Goal: Task Accomplishment & Management: Use online tool/utility

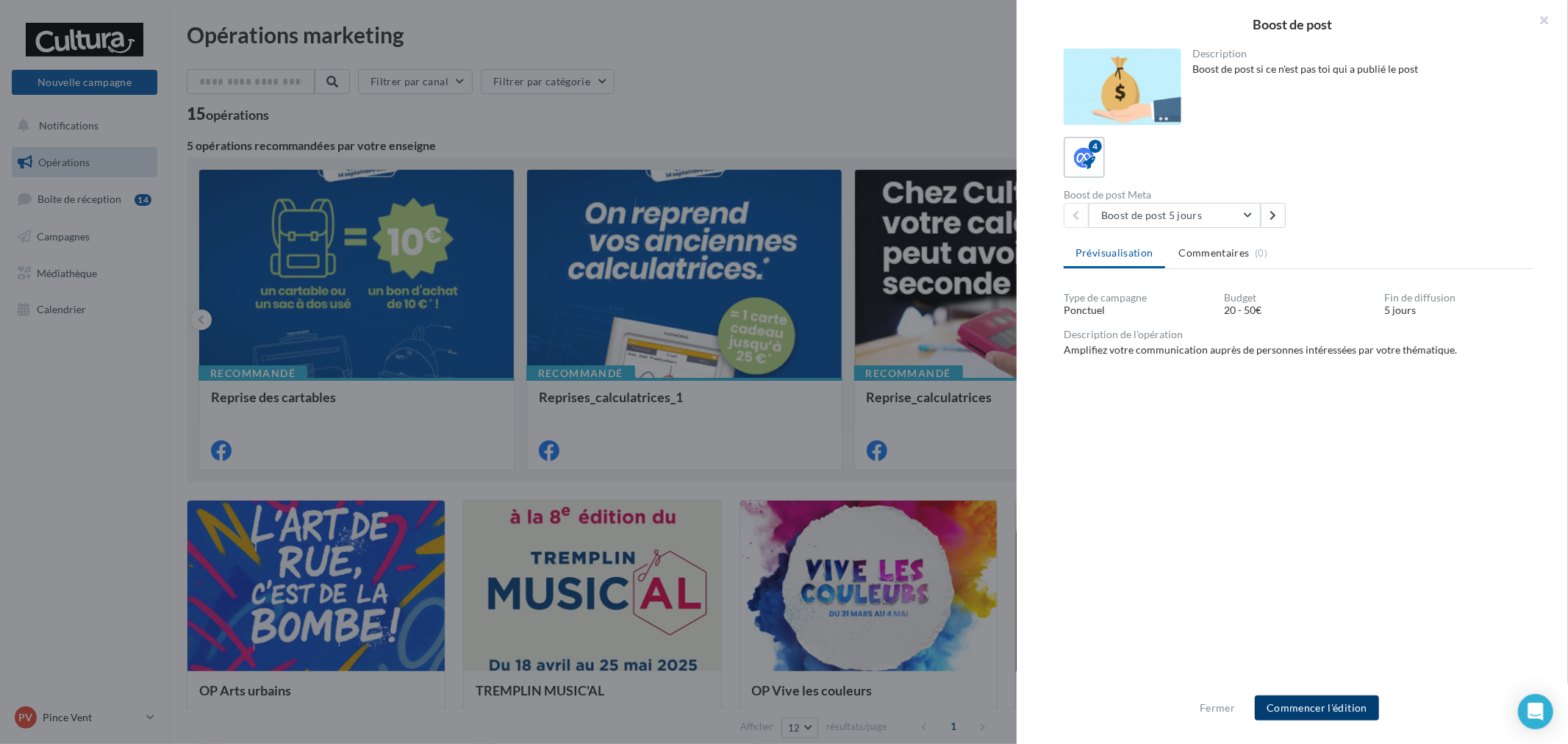
click at [1317, 708] on button "Commencer l'édition" at bounding box center [1317, 708] width 125 height 25
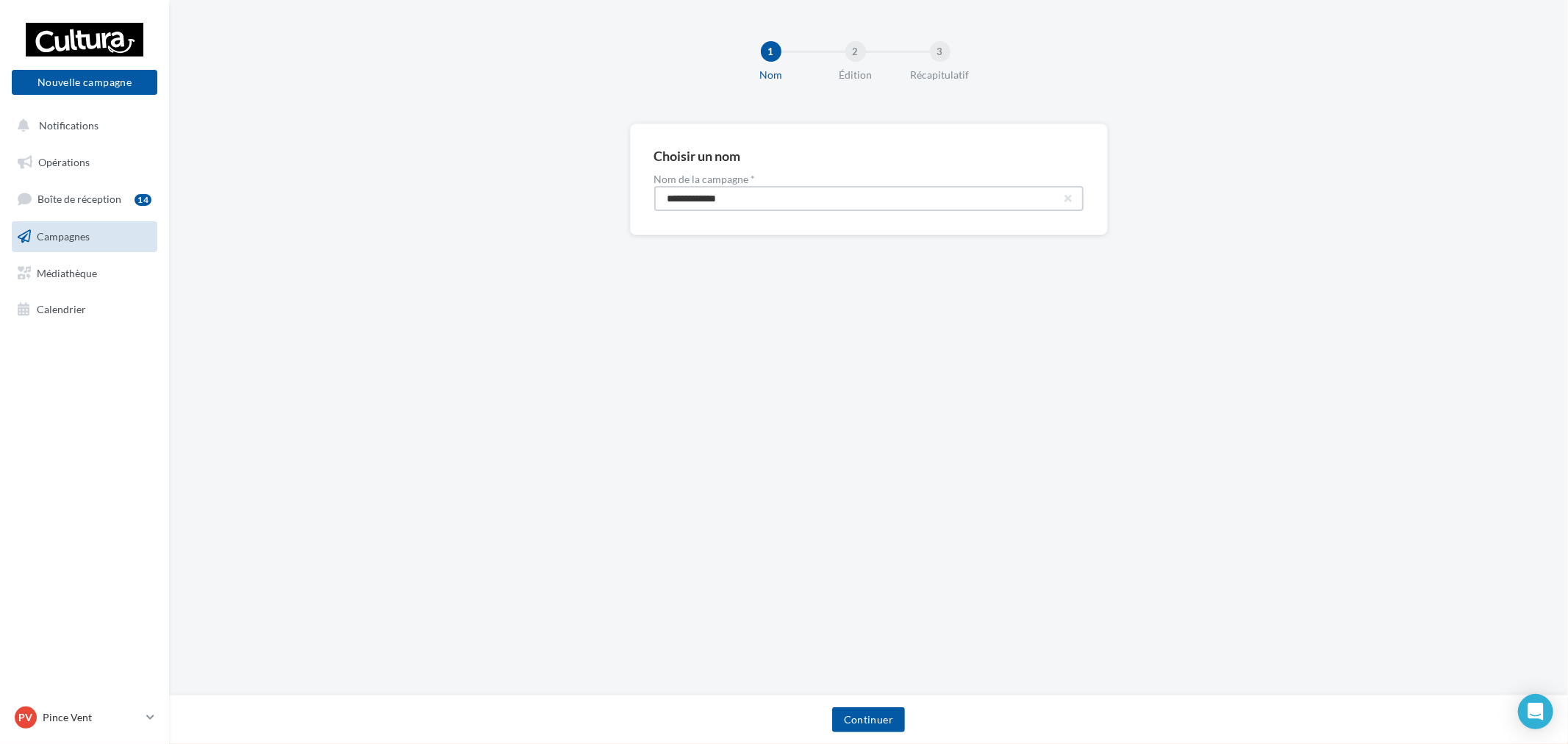
drag, startPoint x: 688, startPoint y: 196, endPoint x: 319, endPoint y: 177, distance: 369.5
click at [295, 163] on div "**********" at bounding box center [868, 203] width 1399 height 159
paste input "****"
type input "**********"
click at [870, 714] on button "Continuer" at bounding box center [868, 720] width 73 height 25
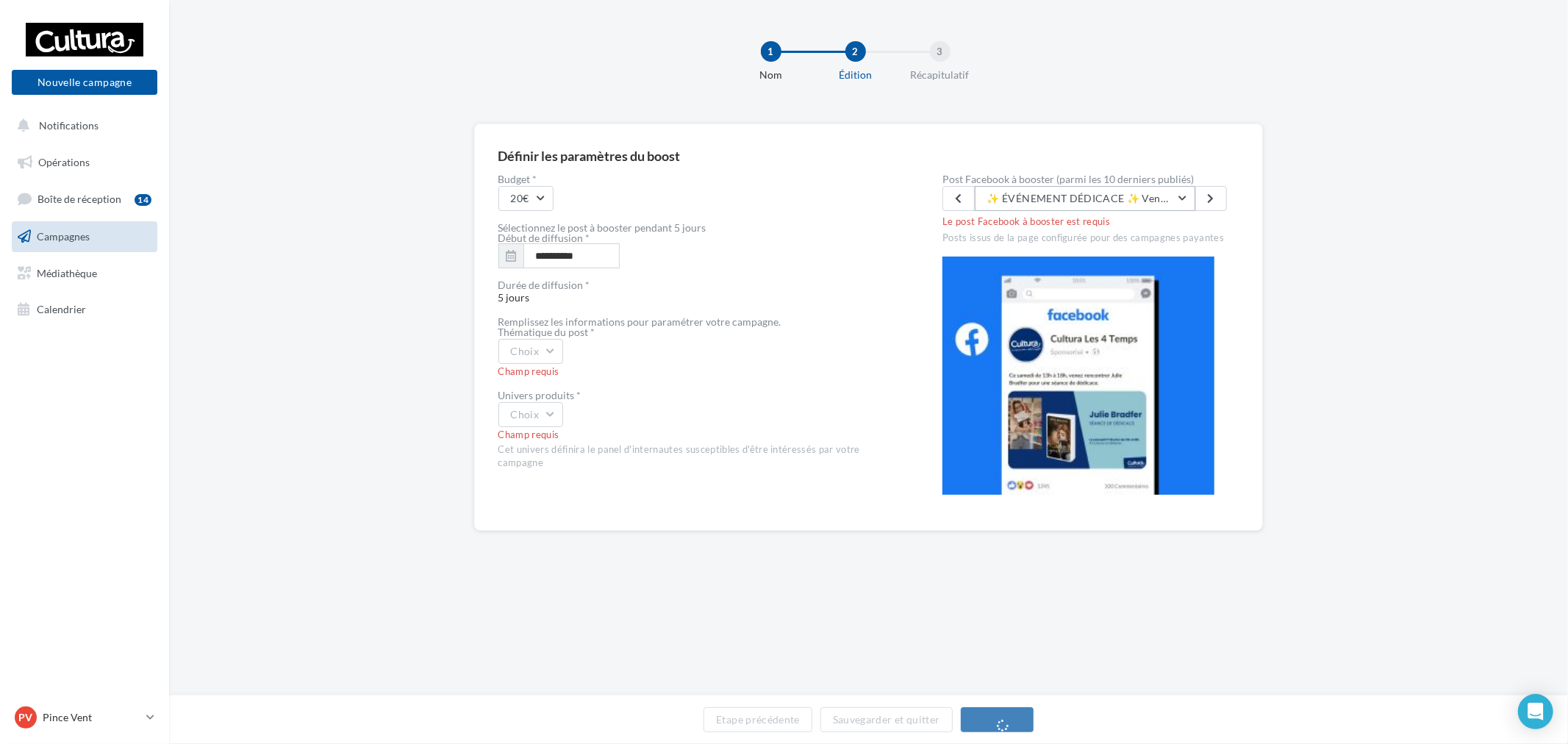
click at [1100, 200] on span "✨ ÉVÉNEMENT DÉDICACE ✨ Venez rencontrer M.A Graff (Sang bleu, Hortense...) pour…" at bounding box center [1504, 197] width 1032 height 13
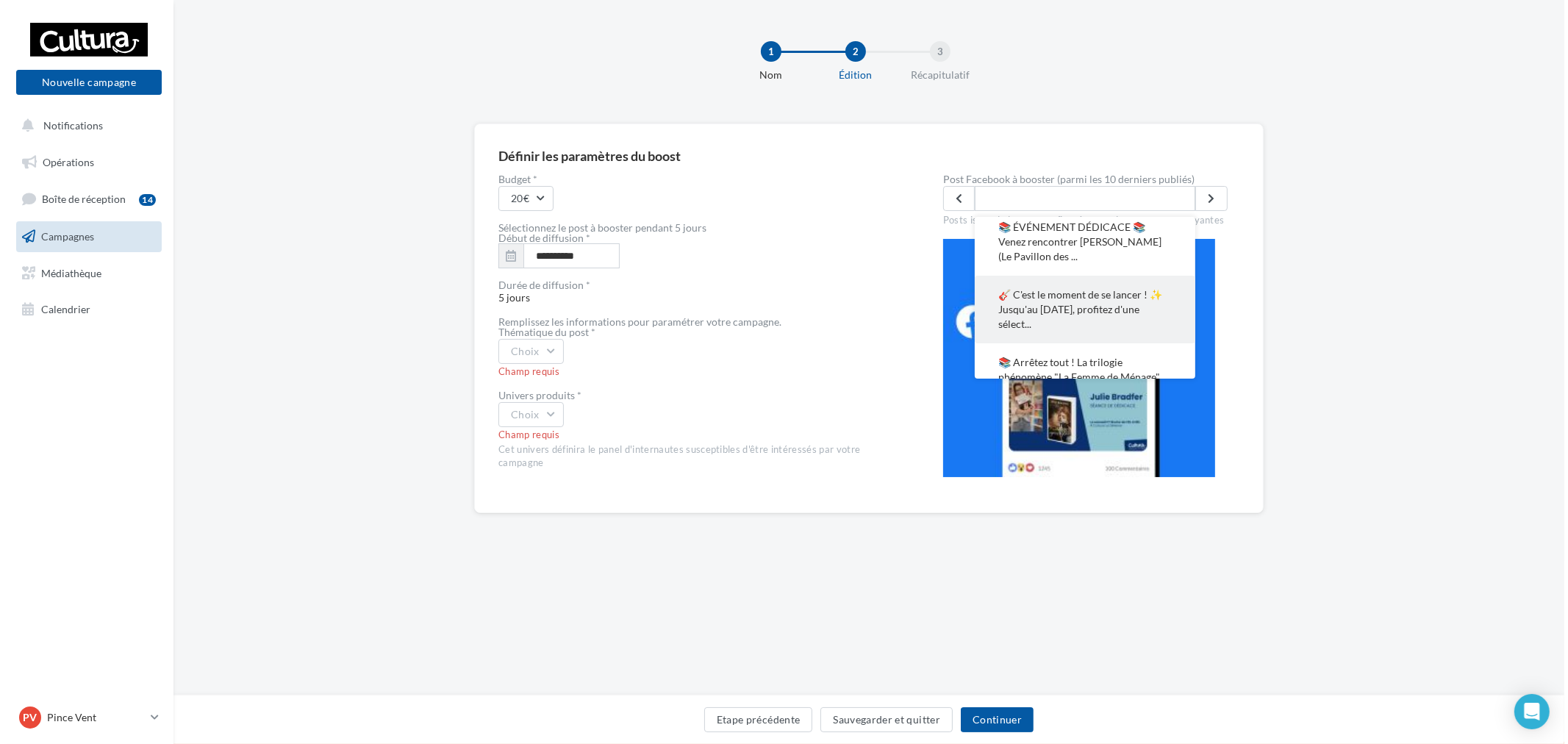
scroll to position [513, 0]
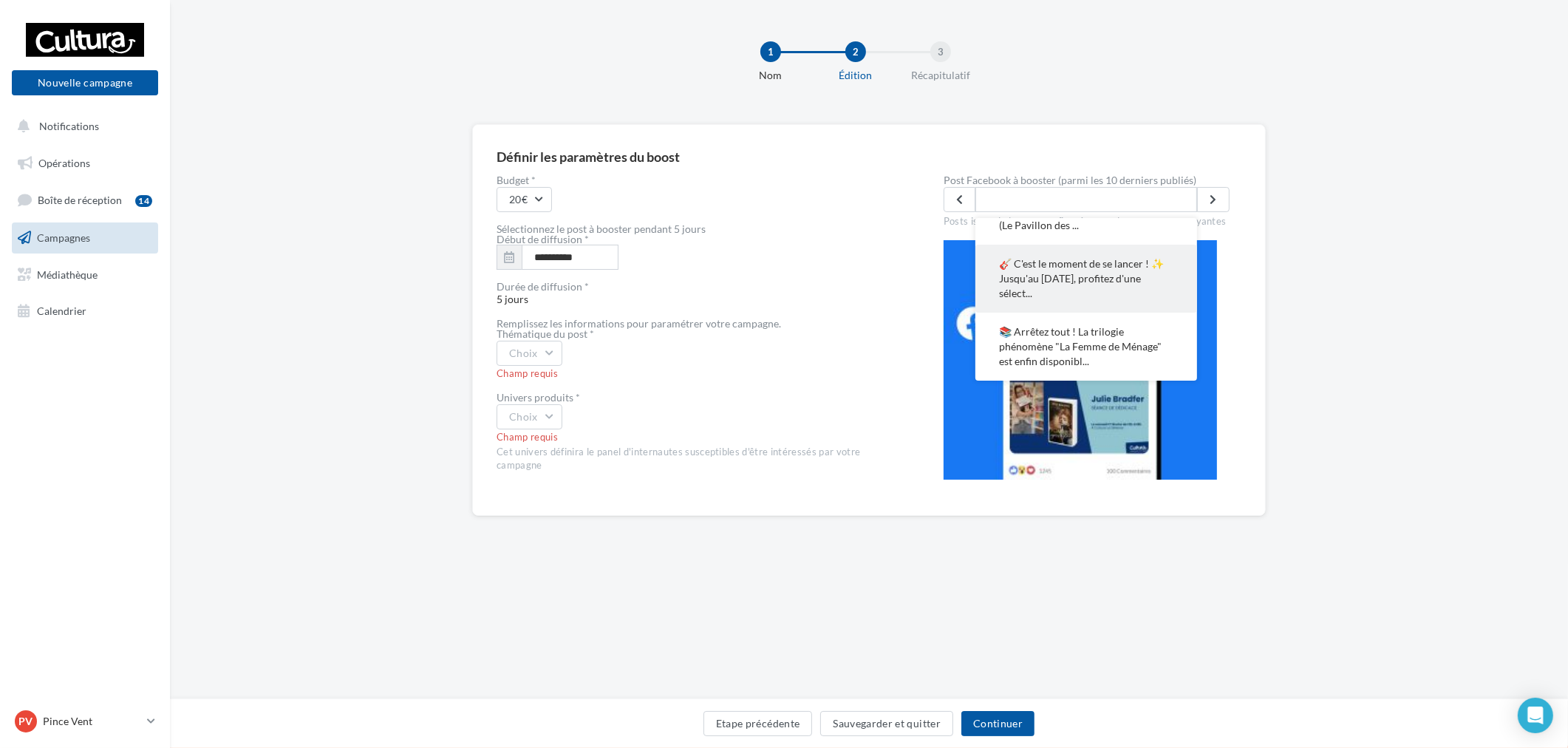
click at [1117, 357] on span "📚 Arrêtez tout ! La trilogie phénomène "La Femme de Ménage" est enfin disponibl…" at bounding box center [1087, 346] width 175 height 45
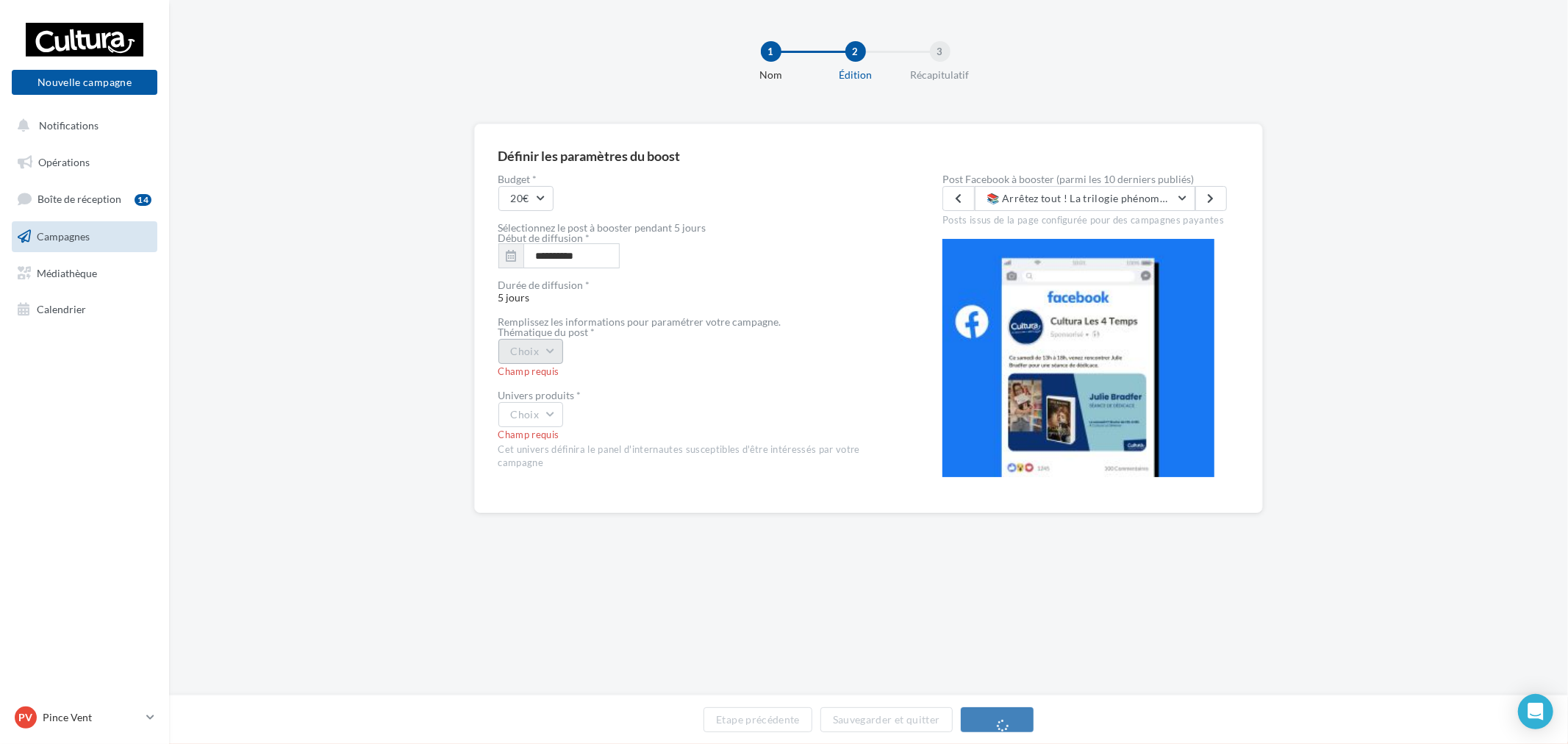
click at [533, 357] on button "Choix" at bounding box center [531, 351] width 65 height 25
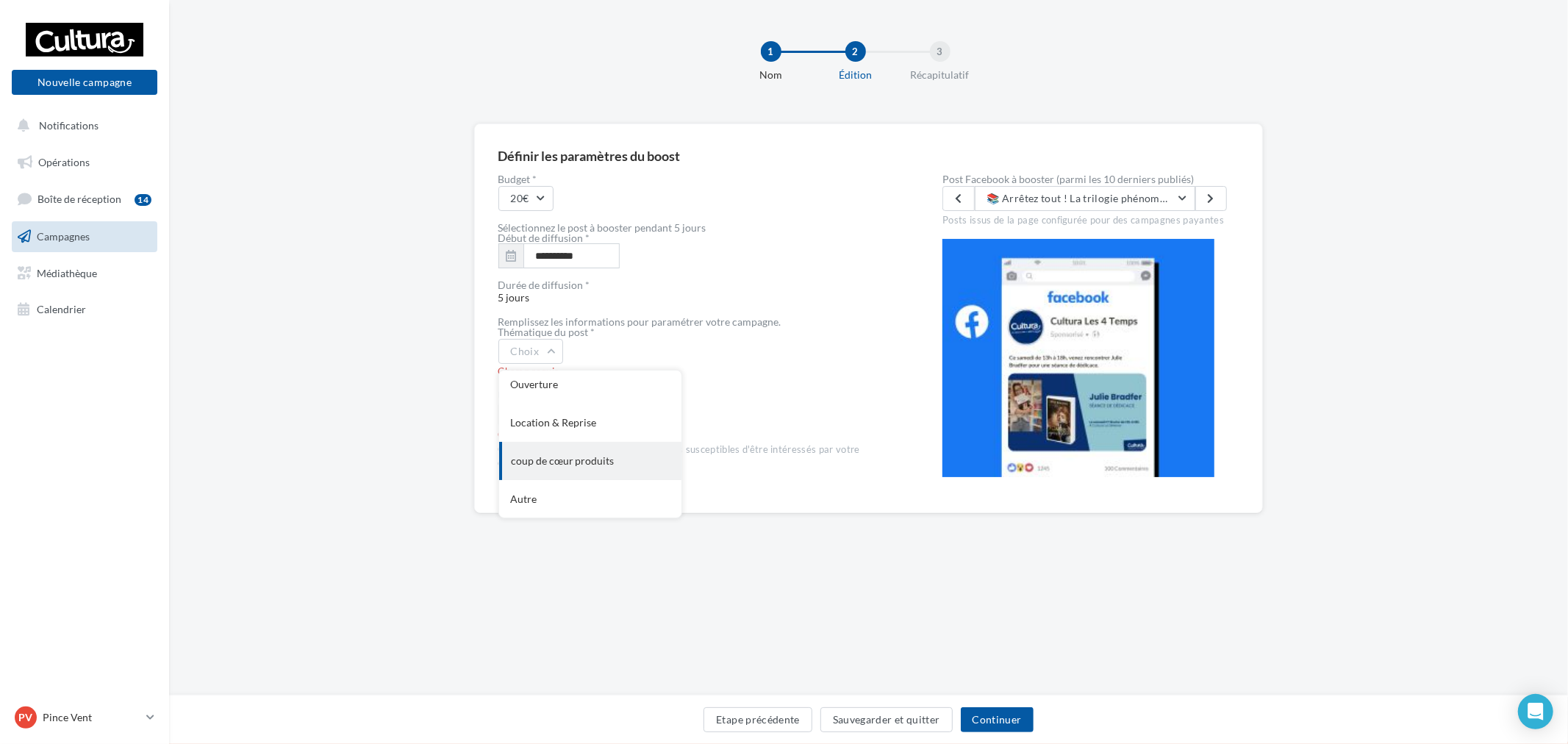
click at [578, 454] on div "coup de cœur produits" at bounding box center [590, 461] width 182 height 38
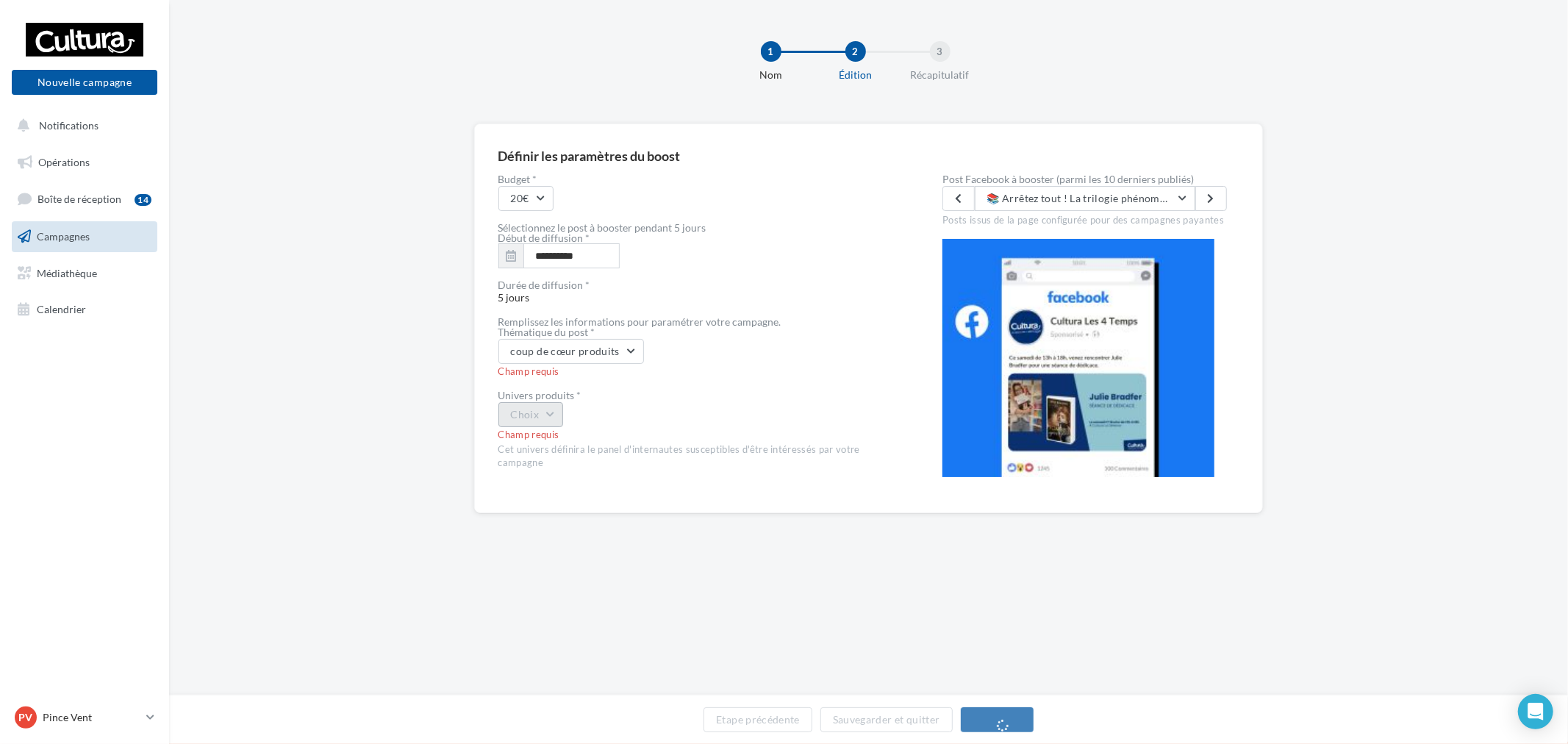
click at [527, 409] on button "Choix" at bounding box center [531, 415] width 65 height 25
click at [569, 444] on div "Livre" at bounding box center [590, 453] width 182 height 38
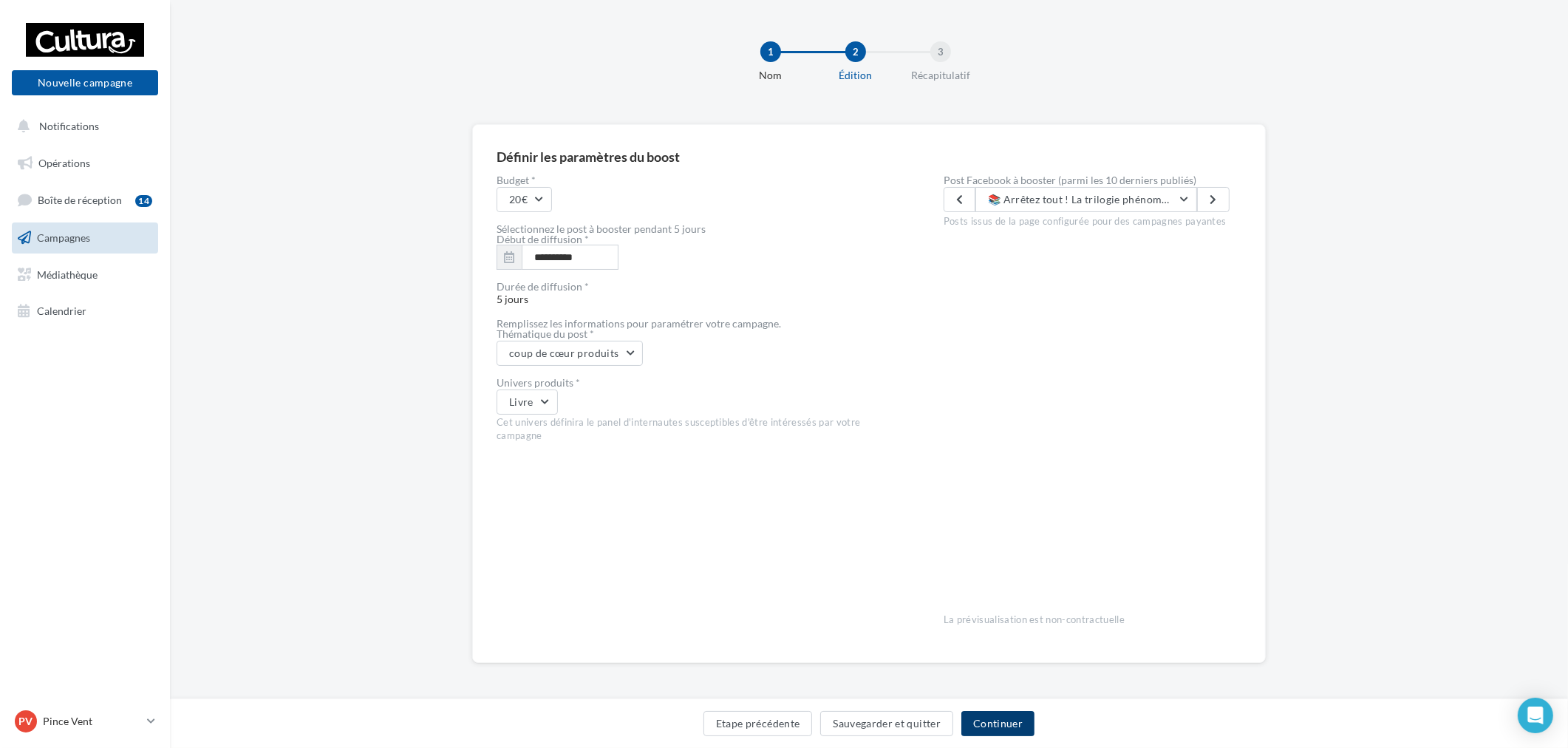
click at [998, 714] on button "Continuer" at bounding box center [997, 724] width 73 height 25
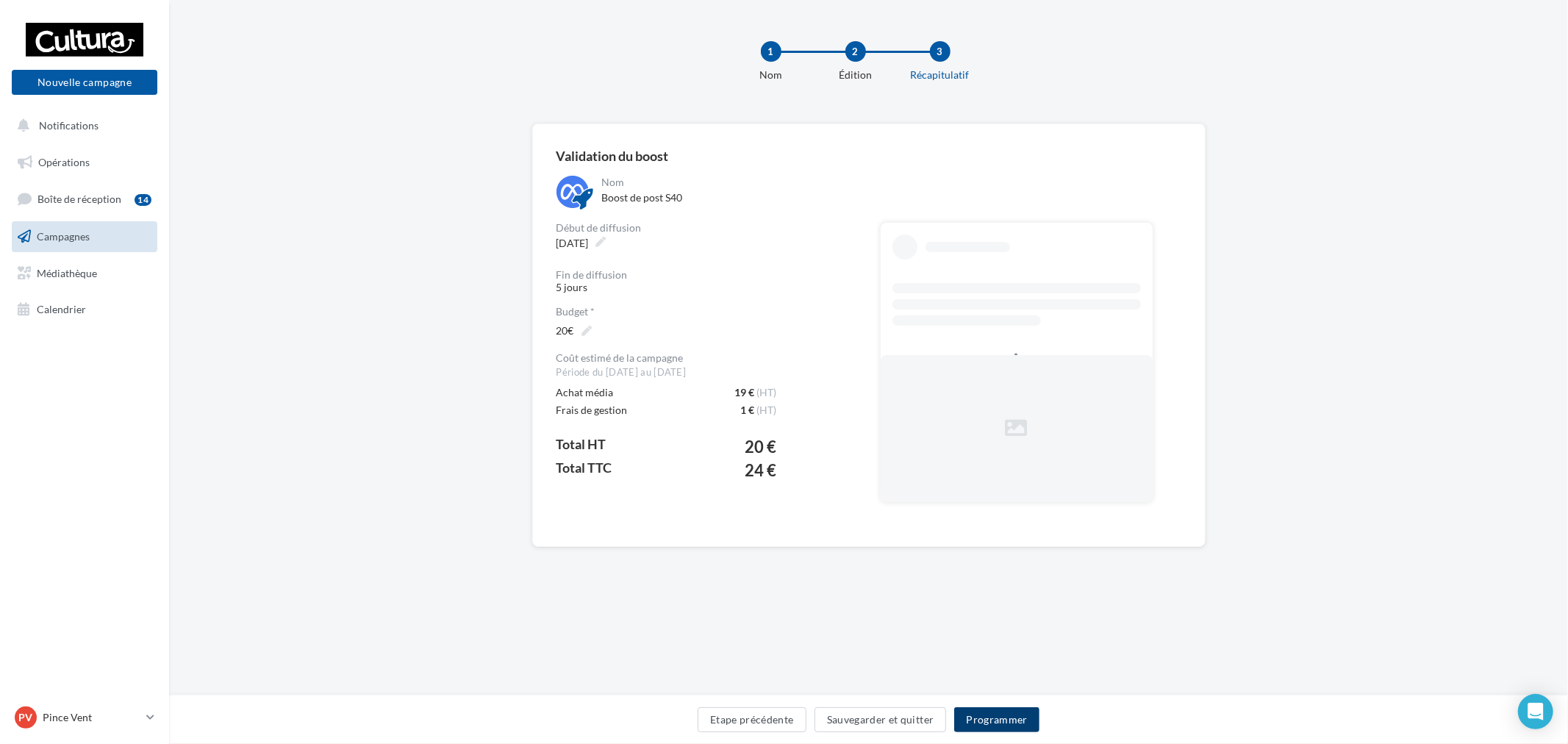
click at [1000, 731] on button "Programmer" at bounding box center [997, 720] width 85 height 25
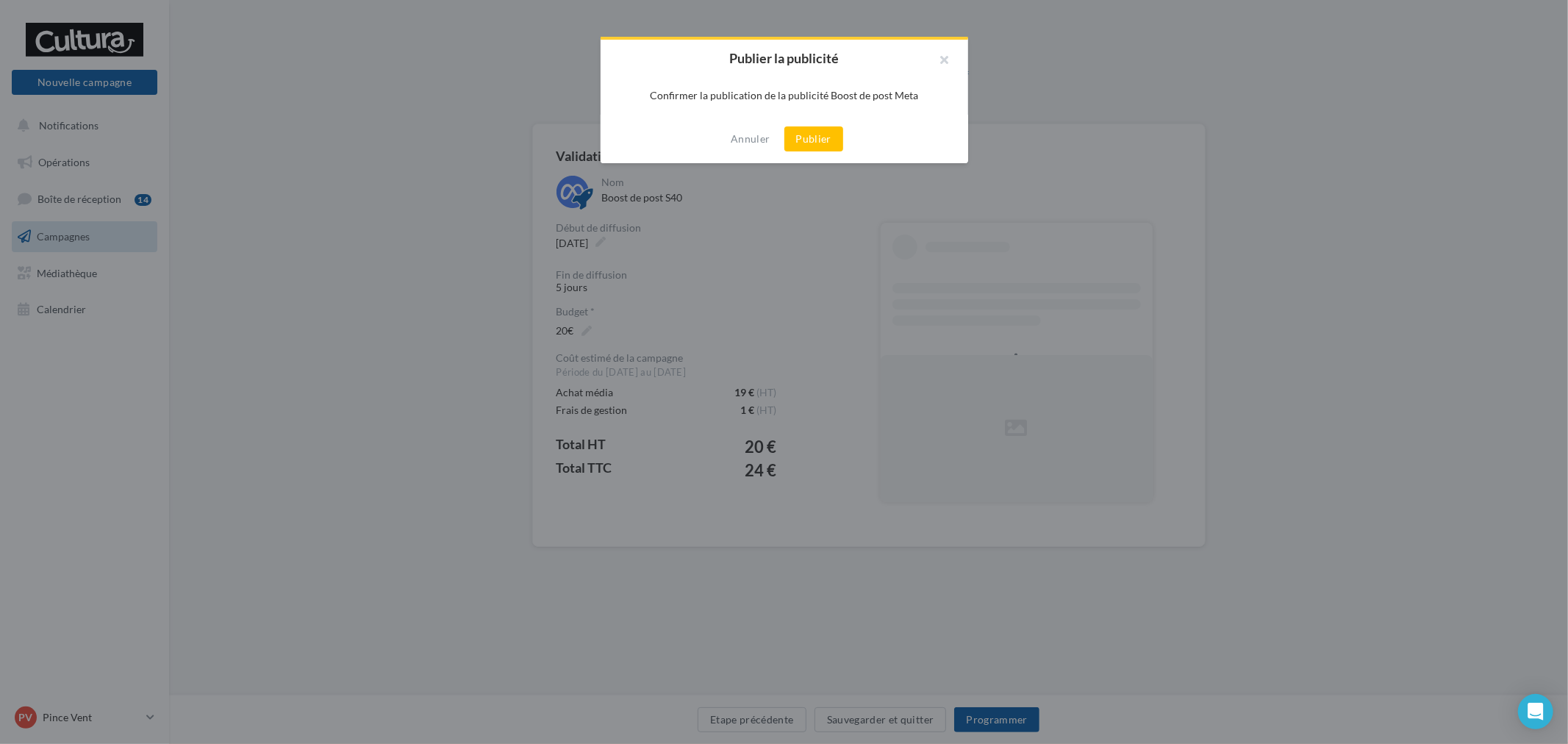
click at [820, 148] on button "Publier" at bounding box center [814, 139] width 59 height 25
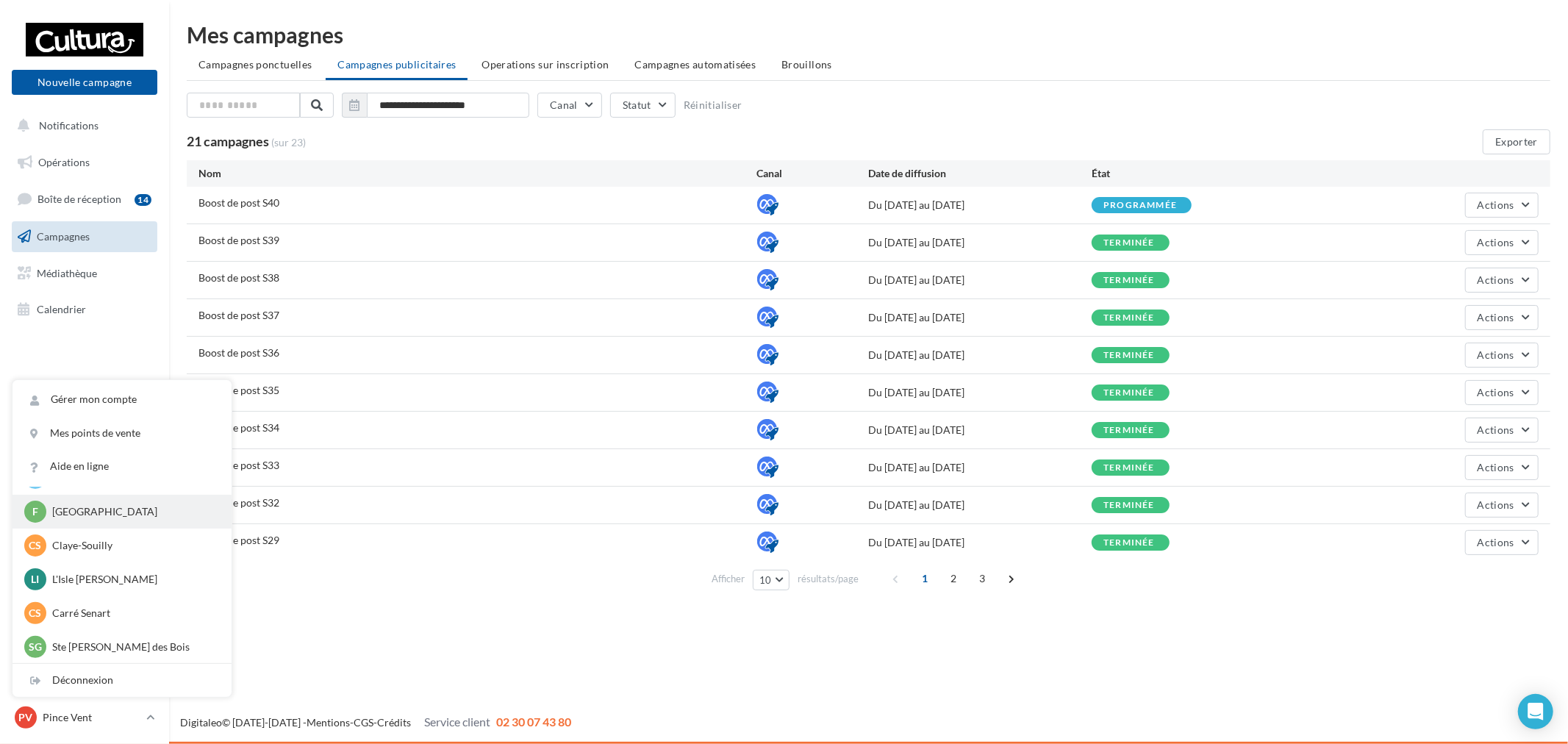
scroll to position [101, 0]
click at [114, 645] on p "Ste [PERSON_NAME] des Bois" at bounding box center [132, 646] width 161 height 15
